Goal: Information Seeking & Learning: Learn about a topic

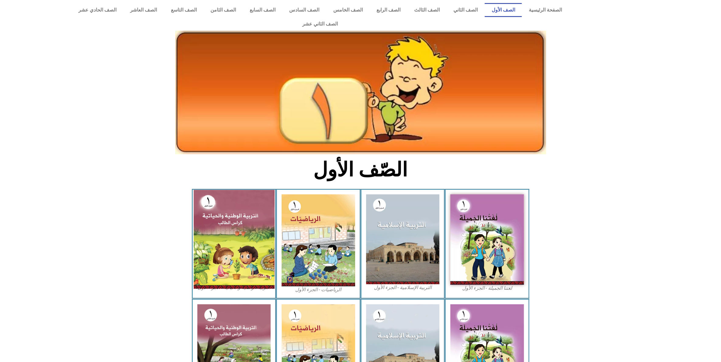
click at [241, 213] on img at bounding box center [233, 239] width 81 height 99
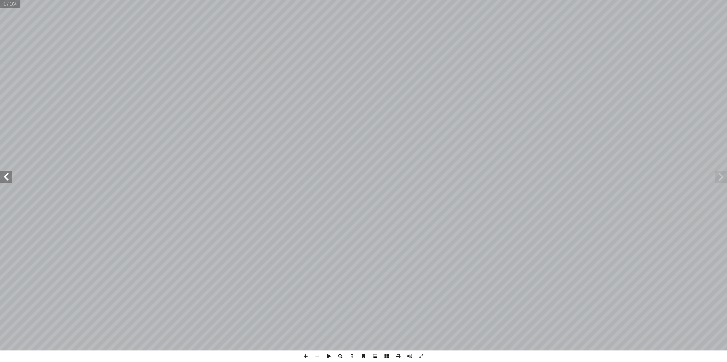
click at [4, 172] on span at bounding box center [6, 177] width 12 height 12
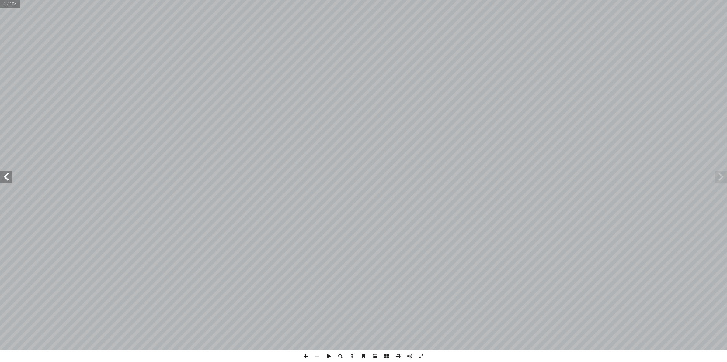
click at [4, 172] on span at bounding box center [6, 177] width 12 height 12
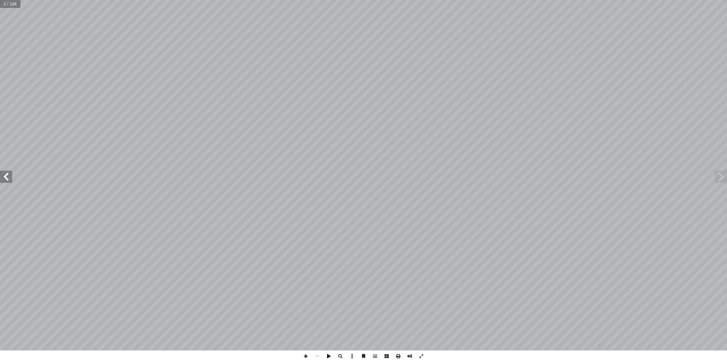
click at [4, 172] on span at bounding box center [6, 177] width 12 height 12
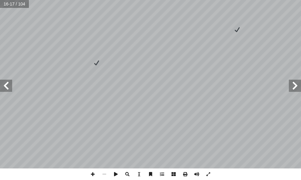
click at [11, 86] on span at bounding box center [6, 86] width 12 height 12
click at [86, 175] on div "14 دي َ ي ِ ب َ شياء أ ل� � ُ س ِ م ْ ل أ ١٣: � ُ شاط َ ن ذلك: ِ ها ل ُ ت ْ م َ…" at bounding box center [150, 90] width 301 height 180
click at [95, 176] on span at bounding box center [93, 174] width 12 height 12
click at [8, 86] on span at bounding box center [6, 86] width 12 height 12
